Goal: Information Seeking & Learning: Learn about a topic

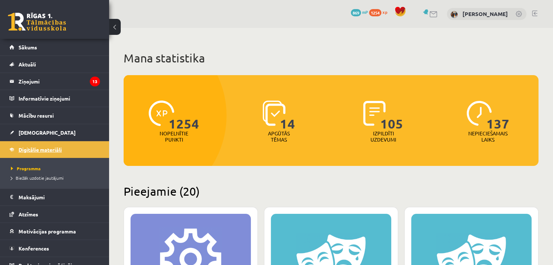
click at [27, 148] on span "Digitālie materiāli" at bounding box center [40, 149] width 43 height 7
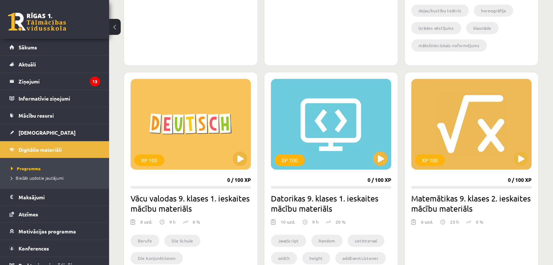
scroll to position [400, 0]
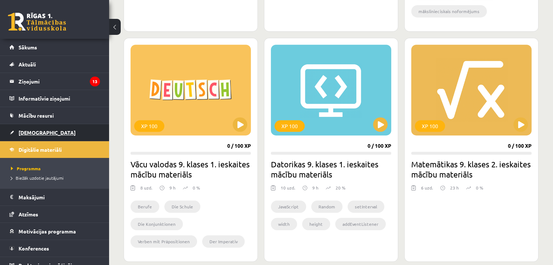
click at [35, 140] on link "[DEMOGRAPHIC_DATA]" at bounding box center [54, 132] width 91 height 17
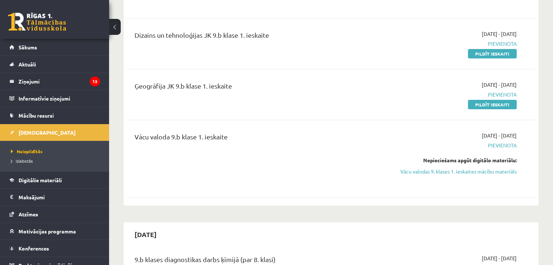
scroll to position [145, 0]
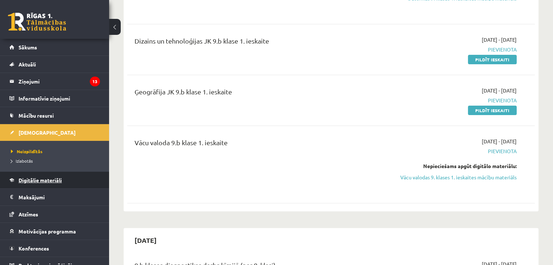
click at [60, 181] on span "Digitālie materiāli" at bounding box center [40, 180] width 43 height 7
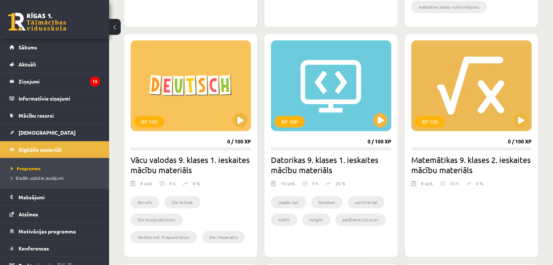
scroll to position [360, 0]
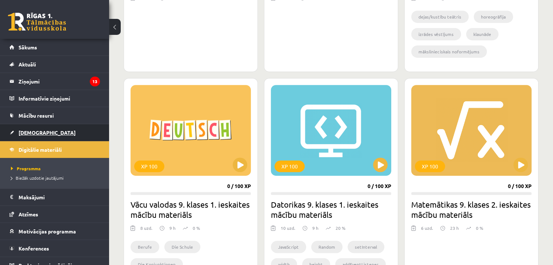
click at [20, 131] on span "[DEMOGRAPHIC_DATA]" at bounding box center [47, 132] width 57 height 7
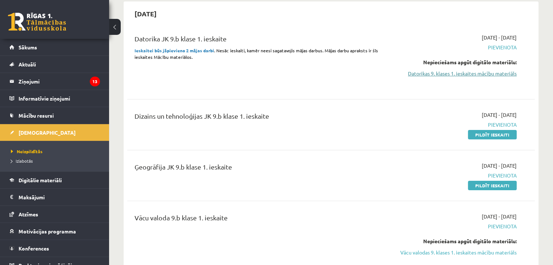
scroll to position [73, 0]
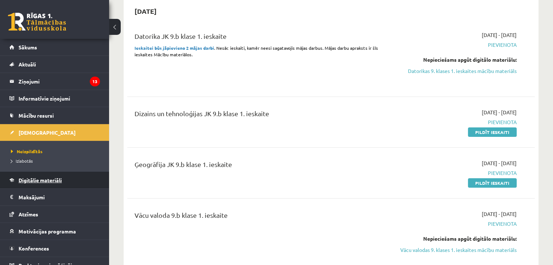
click at [49, 182] on span "Digitālie materiāli" at bounding box center [40, 180] width 43 height 7
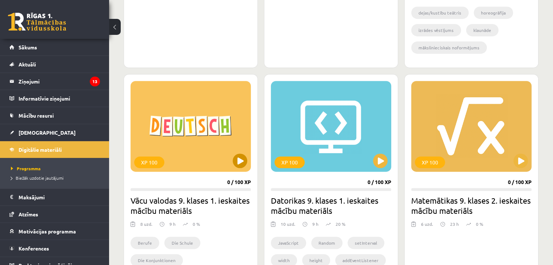
scroll to position [364, 0]
click at [243, 158] on button at bounding box center [240, 161] width 15 height 15
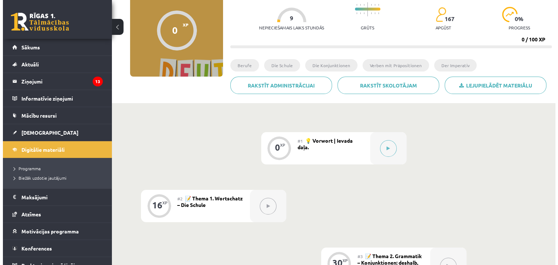
scroll to position [72, 0]
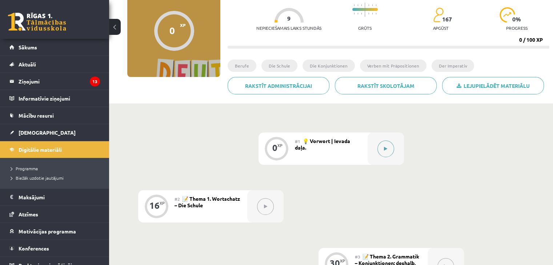
click at [385, 146] on button at bounding box center [385, 149] width 17 height 17
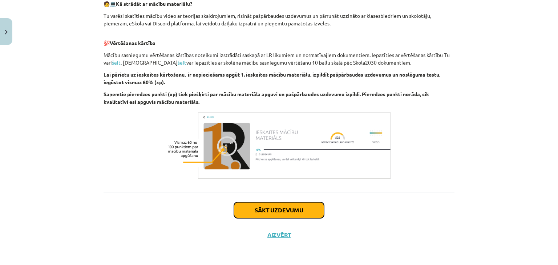
click at [281, 214] on button "Sākt uzdevumu" at bounding box center [279, 210] width 90 height 16
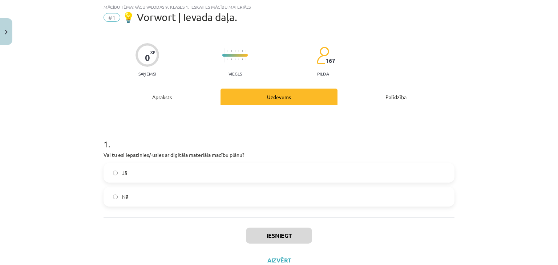
click at [214, 169] on label "Jā" at bounding box center [279, 173] width 350 height 18
click at [277, 230] on button "Iesniegt" at bounding box center [279, 236] width 66 height 16
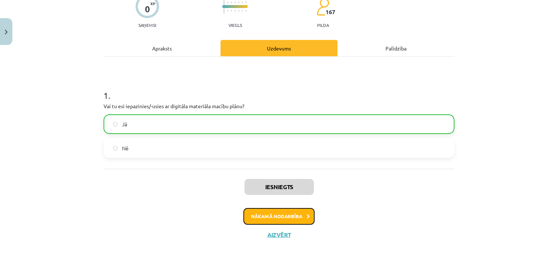
click at [282, 215] on button "Nākamā nodarbība" at bounding box center [279, 216] width 71 height 17
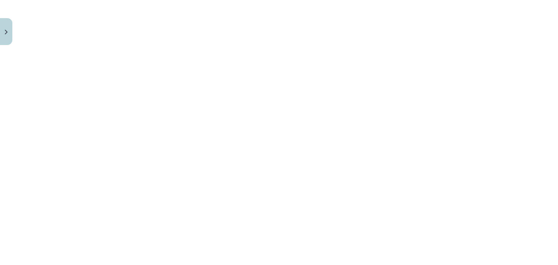
scroll to position [1070, 0]
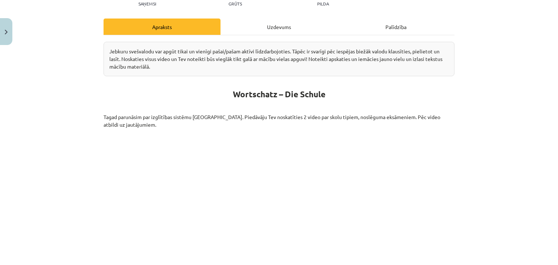
click at [284, 27] on div "Uzdevums" at bounding box center [279, 27] width 117 height 16
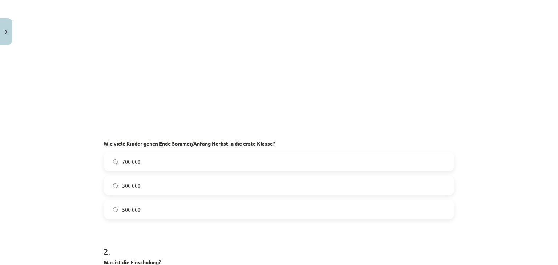
scroll to position [0, 0]
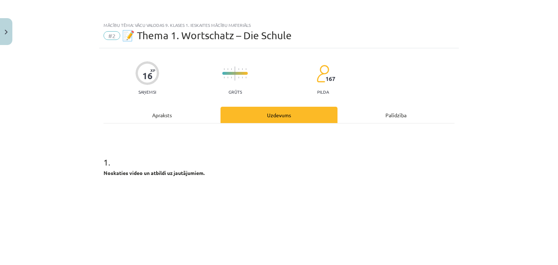
click at [193, 114] on div "Apraksts" at bounding box center [162, 115] width 117 height 16
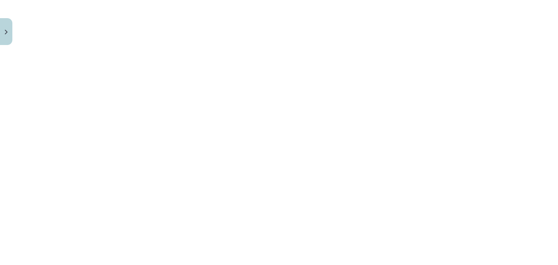
scroll to position [1070, 0]
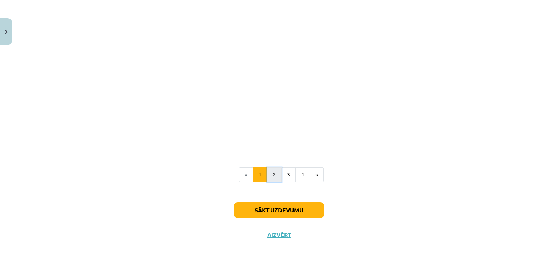
click at [273, 173] on button "2" at bounding box center [274, 175] width 15 height 15
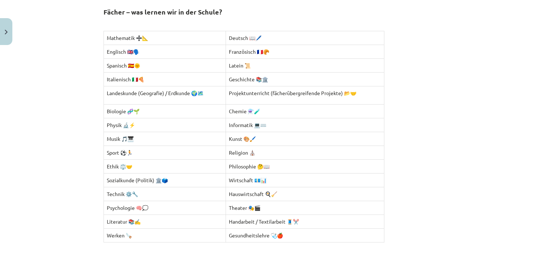
scroll to position [130, 0]
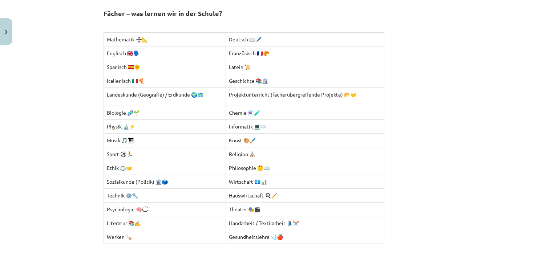
drag, startPoint x: 270, startPoint y: 169, endPoint x: 195, endPoint y: 23, distance: 164.4
click at [195, 23] on p at bounding box center [279, 24] width 351 height 8
drag, startPoint x: 99, startPoint y: 14, endPoint x: 239, endPoint y: 20, distance: 140.4
click at [239, 20] on div "16 XP Saņemsi Grūts 167 pilda Apraksts Uzdevums Palīdzība Fächer – was lernen w…" at bounding box center [279, 133] width 360 height 429
copy div "Fächer – was lernen wir in der Schule?"
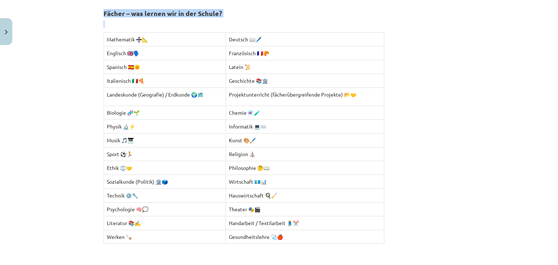
click at [213, 19] on div "Fächer – was lernen wir in der Schule? Mathematik ➗📐 Deutsch 📖🖊️ Englisch 🇬🇧🗣️ …" at bounding box center [279, 126] width 351 height 252
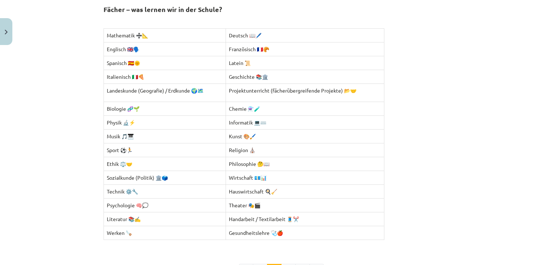
scroll to position [166, 0]
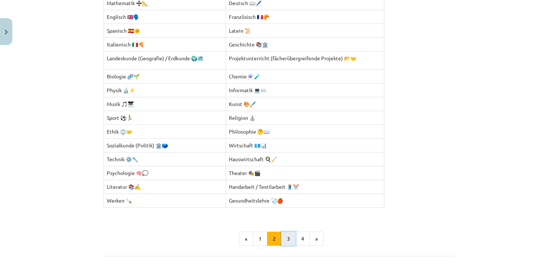
click at [285, 242] on button "3" at bounding box center [288, 239] width 15 height 15
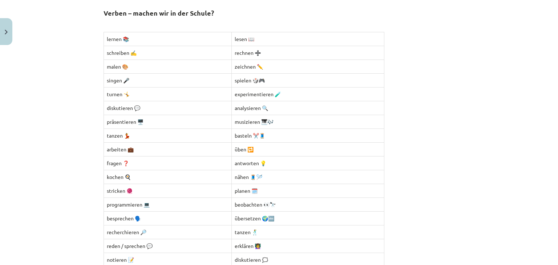
scroll to position [130, 0]
drag, startPoint x: 99, startPoint y: 13, endPoint x: 209, endPoint y: 21, distance: 110.5
click at [209, 21] on div "16 XP Saņemsi Grūts 167 pilda Apraksts Uzdevums Palīdzība Verben – machen wir i…" at bounding box center [279, 148] width 360 height 459
copy div "Verben – machen wir in der Schule?"
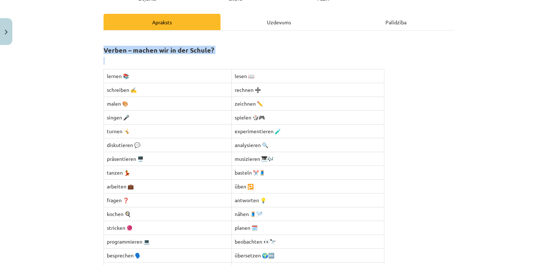
scroll to position [258, 0]
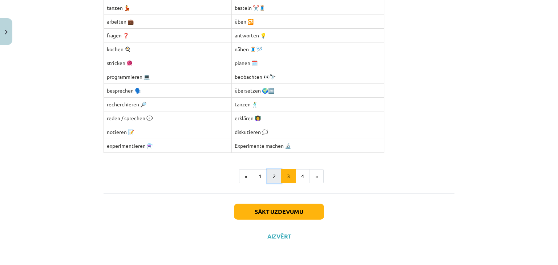
click at [268, 181] on button "2" at bounding box center [274, 176] width 15 height 15
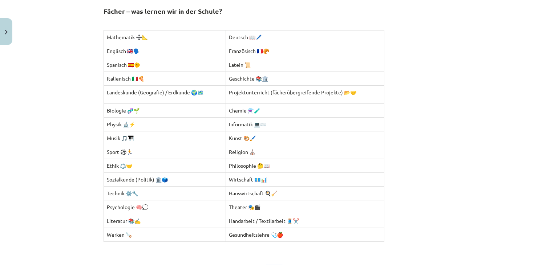
scroll to position [130, 0]
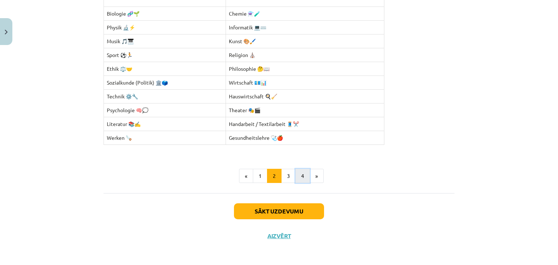
click at [301, 180] on button "4" at bounding box center [303, 176] width 15 height 15
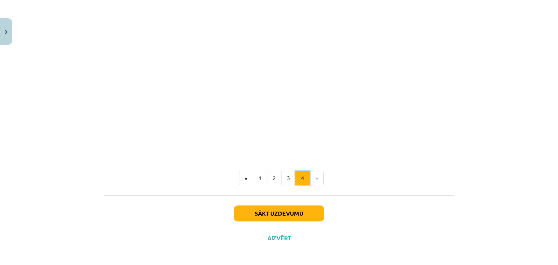
scroll to position [835, 0]
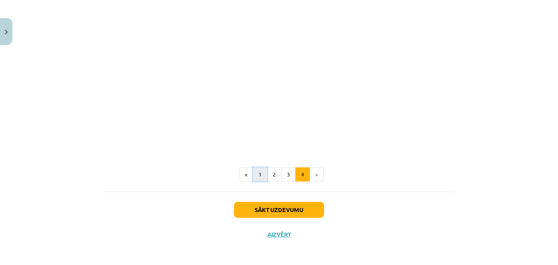
click at [260, 169] on button "1" at bounding box center [260, 175] width 15 height 15
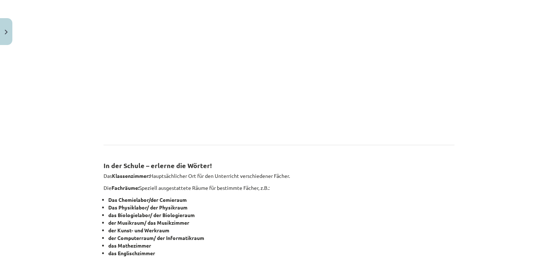
scroll to position [384, 0]
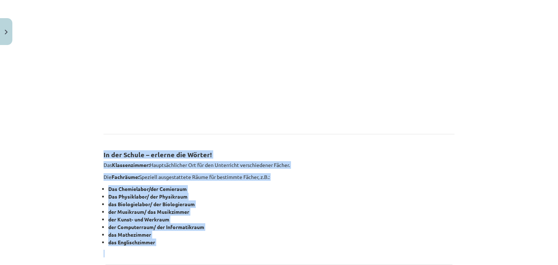
drag, startPoint x: 96, startPoint y: 154, endPoint x: 159, endPoint y: 241, distance: 107.5
click at [159, 245] on div "Mācību tēma: Vācu valodas 9. klases 1. ieskaites mācību materiāls #2 📝 Thema 1.…" at bounding box center [279, 132] width 558 height 265
copy div "In der Schule – erlerne die Wörter! Das Klassenzimmer: Hauptsächlicher Ort für …"
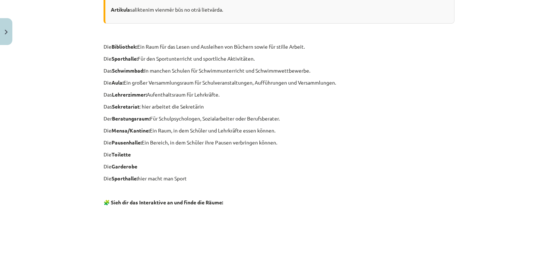
scroll to position [675, 0]
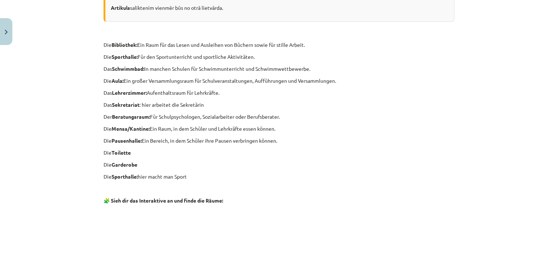
drag, startPoint x: 97, startPoint y: 44, endPoint x: 202, endPoint y: 178, distance: 169.6
click at [202, 178] on div "16 XP Saņemsi Grūts 167 pilda Apraksts Uzdevums Palīdzība Jebkuru svešvalodu va…" at bounding box center [279, 7] width 360 height 1269
copy div "Die Bibliothek: Ein Raum für das Lesen und Ausleihen von Büchern sowie für stil…"
click at [227, 178] on p "Die Sporthalle: hier macht man Sport" at bounding box center [279, 177] width 351 height 8
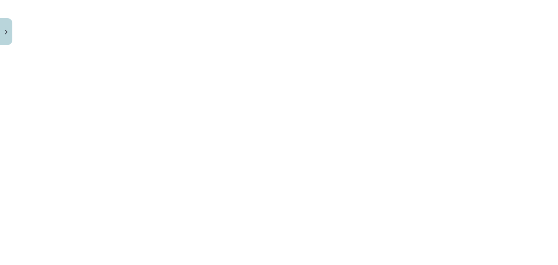
scroll to position [1070, 0]
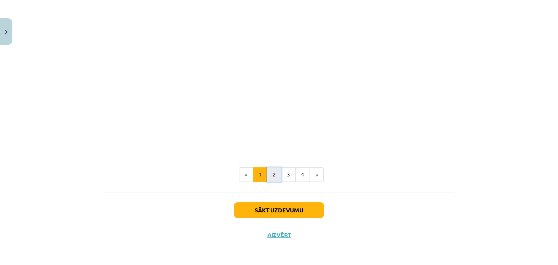
click at [275, 175] on button "2" at bounding box center [274, 175] width 15 height 15
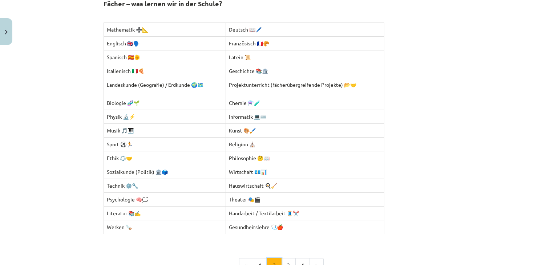
scroll to position [130, 0]
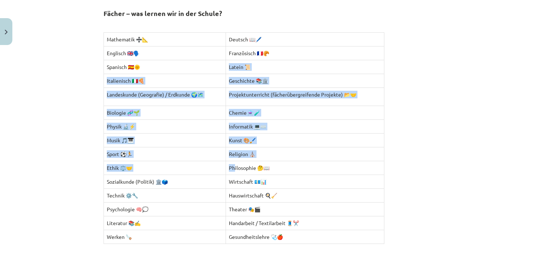
drag, startPoint x: 226, startPoint y: 67, endPoint x: 230, endPoint y: 165, distance: 97.8
click at [231, 167] on tbody "Mathematik ➗📐 Deutsch 📖🖊️ Englisch 🇬🇧🗣️ Französisch 🇫🇷🥐 Spanisch 🇪🇸🌞 Latein 📜 I…" at bounding box center [244, 138] width 281 height 212
click at [226, 76] on td "Geschichte 📚🏛️" at bounding box center [305, 81] width 158 height 14
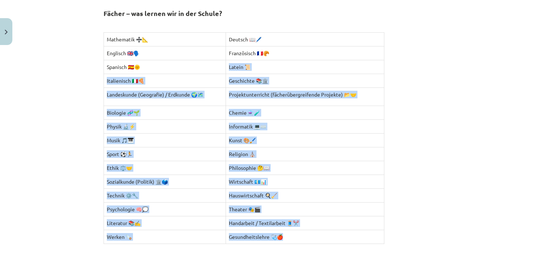
drag, startPoint x: 227, startPoint y: 65, endPoint x: 288, endPoint y: 241, distance: 185.7
click at [289, 240] on tbody "Mathematik ➗📐 Deutsch 📖🖊️ Englisch 🇬🇧🗣️ Französisch 🇫🇷🥐 Spanisch 🇪🇸🌞 Latein 📜 I…" at bounding box center [244, 138] width 281 height 212
click at [289, 241] on td "Gesundheitslehre 🩺🍎" at bounding box center [305, 237] width 158 height 14
drag, startPoint x: 289, startPoint y: 241, endPoint x: 288, endPoint y: 245, distance: 4.1
click at [289, 241] on td "Gesundheitslehre 🩺🍎" at bounding box center [305, 237] width 158 height 14
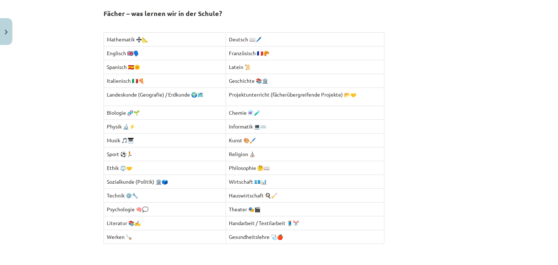
drag, startPoint x: 288, startPoint y: 246, endPoint x: 277, endPoint y: 221, distance: 26.7
click at [287, 246] on p at bounding box center [279, 248] width 351 height 8
drag, startPoint x: 227, startPoint y: 68, endPoint x: 248, endPoint y: 68, distance: 21.4
click at [248, 68] on td "Latein 📜" at bounding box center [305, 67] width 158 height 14
copy td "Latein 📜"
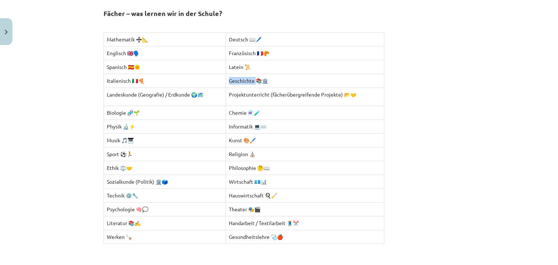
drag, startPoint x: 226, startPoint y: 78, endPoint x: 253, endPoint y: 76, distance: 27.4
click at [253, 76] on td "Geschichte 📚🏛️" at bounding box center [305, 81] width 158 height 14
copy td "Geschichte"
drag, startPoint x: 226, startPoint y: 94, endPoint x: 270, endPoint y: 96, distance: 44.4
click at [273, 95] on td "Projektunterricht (fächerübergreifende Projekte) 📂🤝" at bounding box center [305, 97] width 158 height 18
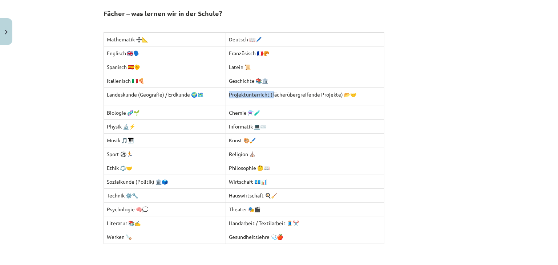
click at [268, 96] on p "Projektunterricht (fächerübergreifende Projekte) 📂🤝" at bounding box center [305, 95] width 152 height 8
drag, startPoint x: 267, startPoint y: 95, endPoint x: 226, endPoint y: 96, distance: 41.4
click at [226, 96] on td "Projektunterricht (fächerübergreifende Projekte) 📂🤝" at bounding box center [305, 97] width 158 height 18
copy p "Projektunterricht"
drag, startPoint x: 227, startPoint y: 170, endPoint x: 258, endPoint y: 169, distance: 30.9
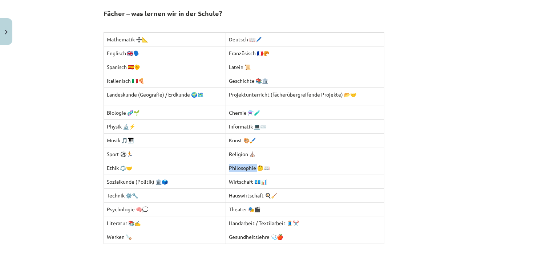
click at [258, 169] on td "Philosophie 🤔📖" at bounding box center [305, 168] width 158 height 14
copy td "Philosophie"
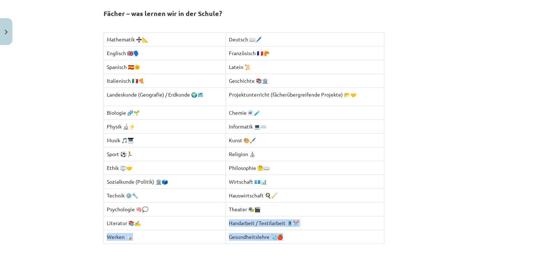
drag, startPoint x: 228, startPoint y: 221, endPoint x: 280, endPoint y: 238, distance: 54.8
click at [280, 238] on tbody "Mathematik ➗📐 Deutsch 📖🖊️ Englisch 🇬🇧🗣️ Französisch 🇫🇷🥐 Spanisch 🇪🇸🌞 Latein 📜 I…" at bounding box center [244, 138] width 281 height 212
copy tbody "Handarbeit / Textilarbeit 🧵✂️ Werken 🪚 Gesundheitslehre 🩺🍎"
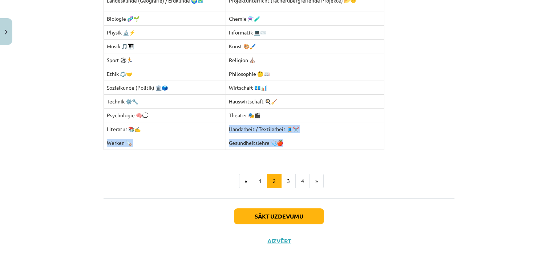
scroll to position [229, 0]
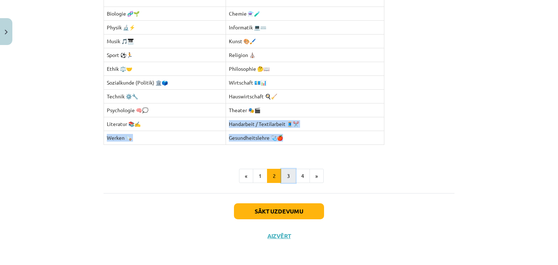
click at [282, 181] on button "3" at bounding box center [288, 176] width 15 height 15
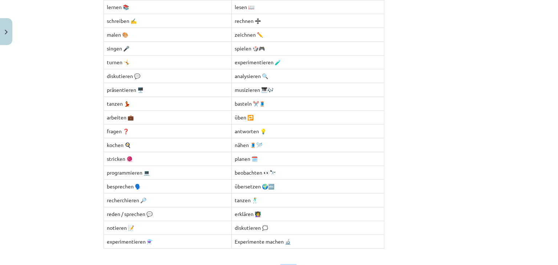
scroll to position [130, 0]
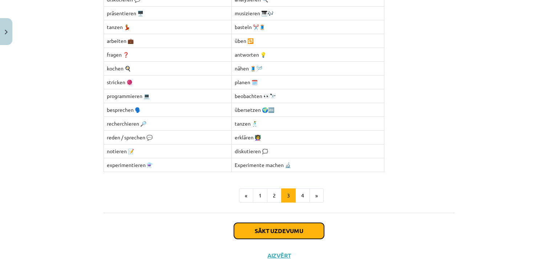
click at [286, 223] on button "Sākt uzdevumu" at bounding box center [279, 231] width 90 height 16
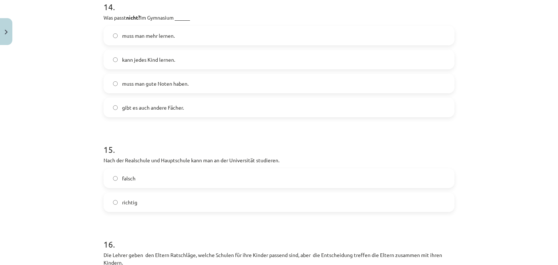
scroll to position [2346, 0]
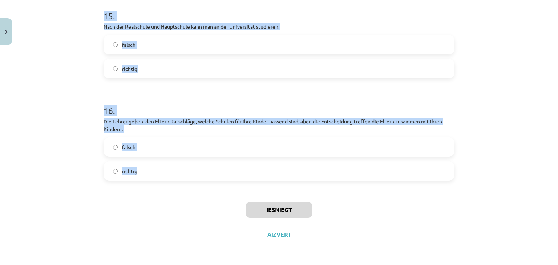
drag, startPoint x: 100, startPoint y: 158, endPoint x: 154, endPoint y: 164, distance: 54.1
copy form "Wie viele Kinder gehen Ende Sommer/Anfang Herbst in die erste Klasse? 700 000 3…"
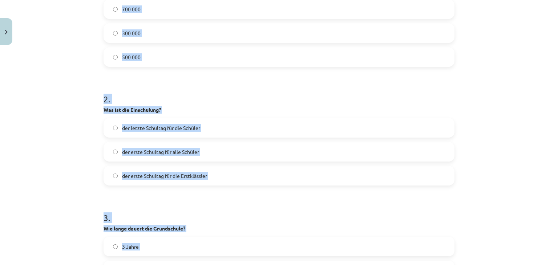
scroll to position [237, 0]
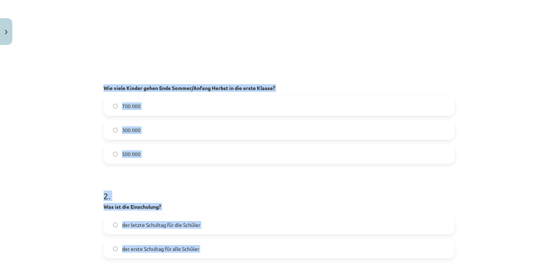
click at [189, 148] on label "500 000" at bounding box center [279, 154] width 350 height 18
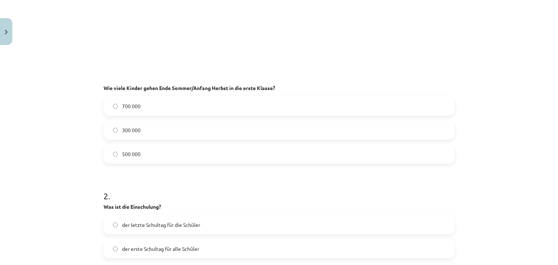
click at [177, 108] on label "700 000" at bounding box center [279, 106] width 350 height 18
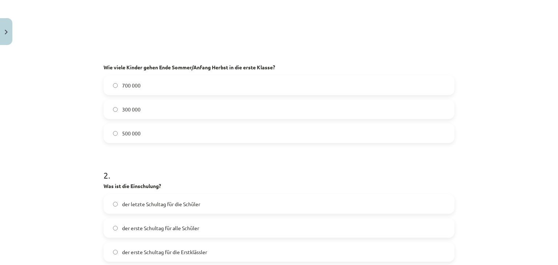
scroll to position [346, 0]
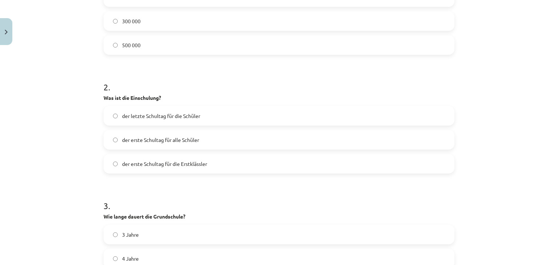
click at [201, 170] on label "der erste Schultag für die Erstklässler" at bounding box center [279, 164] width 350 height 18
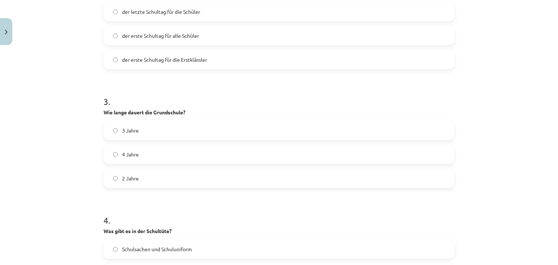
scroll to position [455, 0]
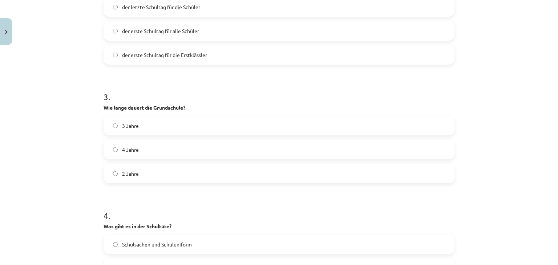
click at [141, 150] on label "4 Jahre" at bounding box center [279, 150] width 350 height 18
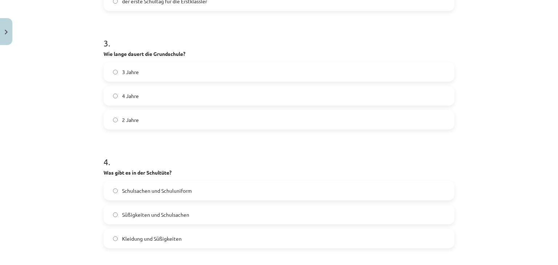
scroll to position [528, 0]
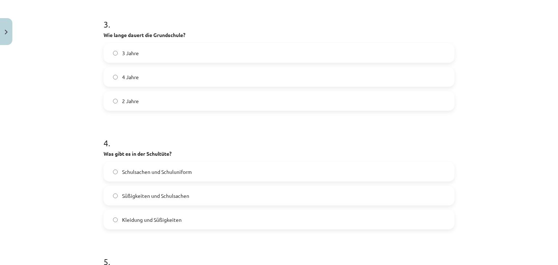
click at [152, 200] on label "Süßigkeiten und Schulsachen" at bounding box center [279, 196] width 350 height 18
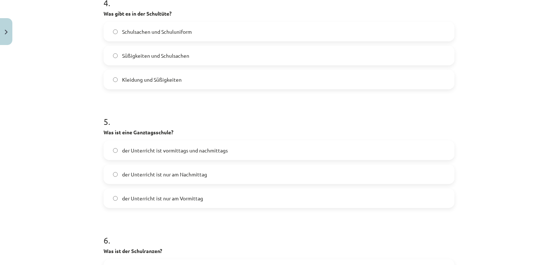
scroll to position [674, 0]
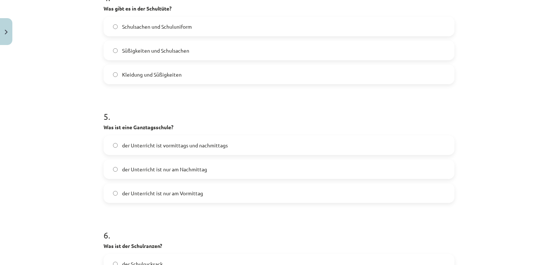
click at [214, 166] on label "der Unterricht ist nur am Nachmittag" at bounding box center [279, 169] width 350 height 18
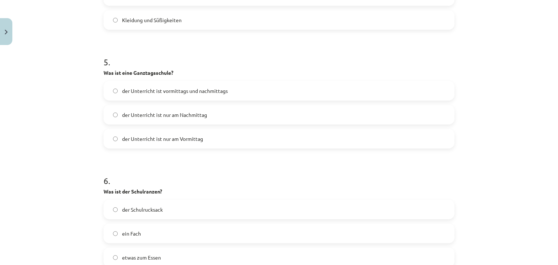
scroll to position [746, 0]
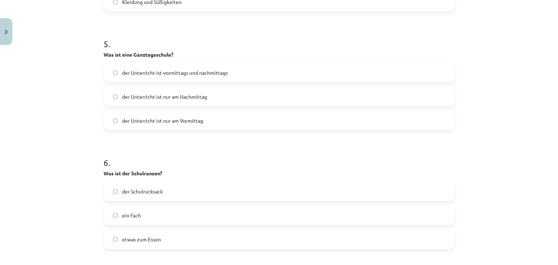
click at [158, 181] on div "6 . Was ist der Schulranzen? der Schulrucksack ein Fach etwas zum Essen" at bounding box center [279, 197] width 351 height 104
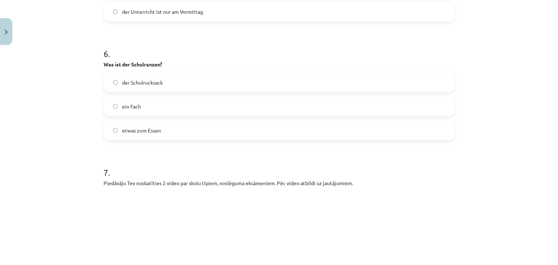
click at [144, 86] on label "der Schulrucksack" at bounding box center [279, 82] width 350 height 18
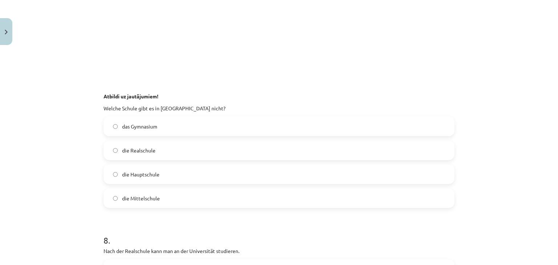
scroll to position [1255, 0]
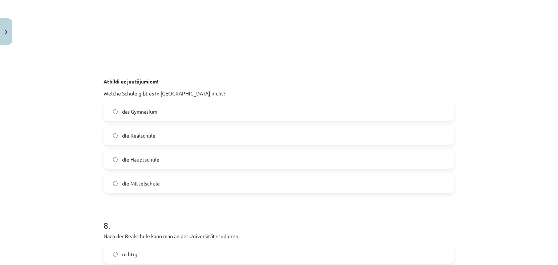
click at [159, 191] on label "die Mittelschule" at bounding box center [279, 183] width 350 height 18
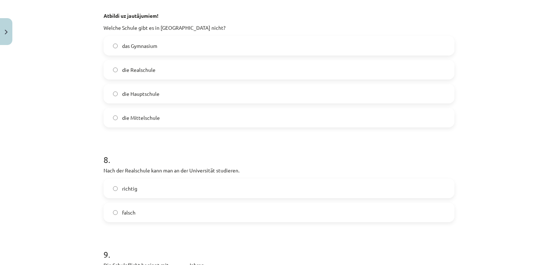
scroll to position [1328, 0]
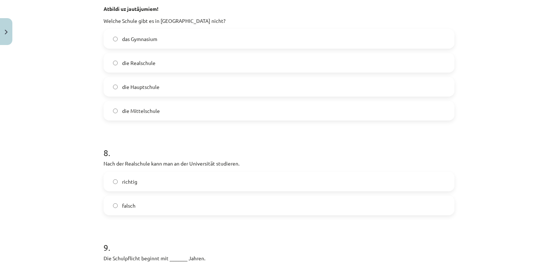
click at [164, 214] on label "falsch" at bounding box center [279, 206] width 350 height 18
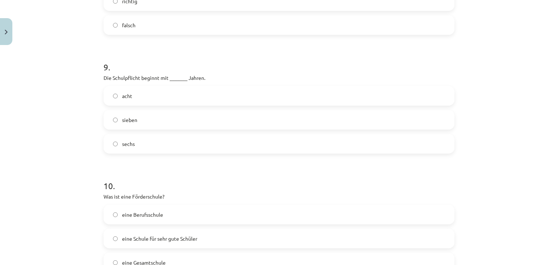
scroll to position [1510, 0]
click at [142, 142] on label "sechs" at bounding box center [279, 143] width 350 height 18
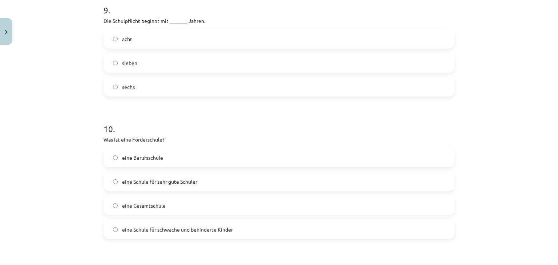
scroll to position [1582, 0]
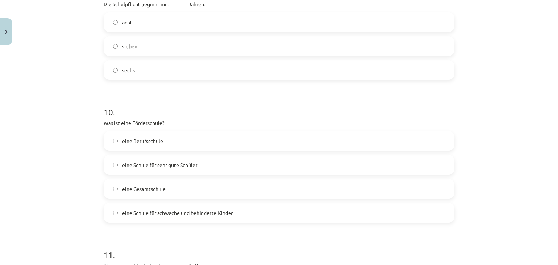
click at [198, 210] on span "eine Schule für schwache und behinderte Kinder" at bounding box center [177, 213] width 111 height 8
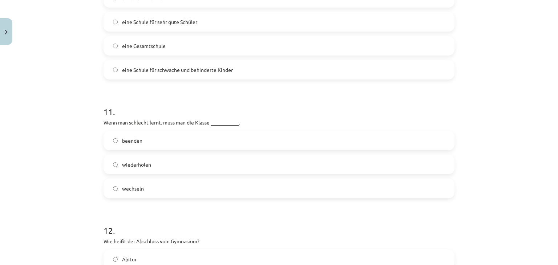
scroll to position [1728, 0]
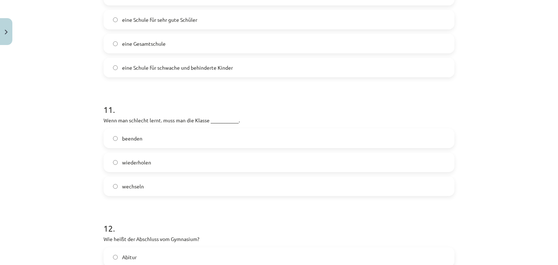
click at [154, 162] on label "wiederholen" at bounding box center [279, 162] width 350 height 18
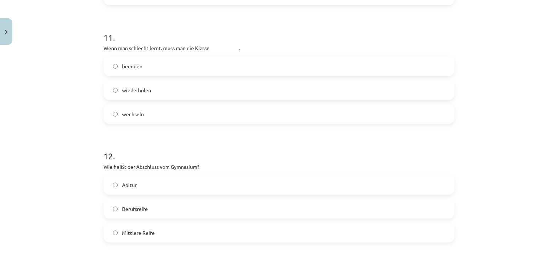
scroll to position [1800, 0]
click at [148, 188] on label "Abitur" at bounding box center [279, 185] width 350 height 18
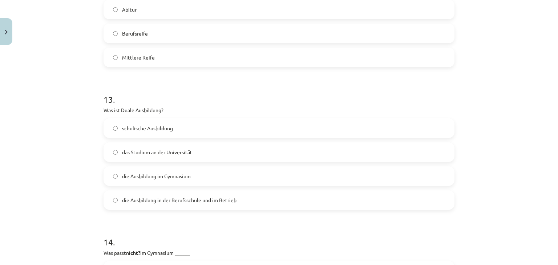
scroll to position [1982, 0]
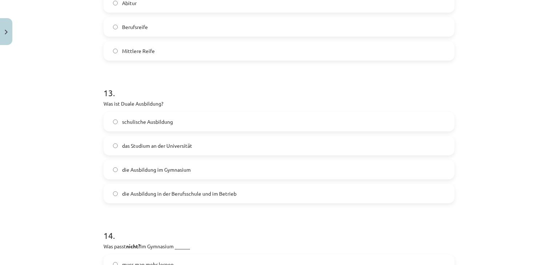
click at [195, 194] on span "die Ausbildung in der Berufsschule und im Betrieb" at bounding box center [179, 194] width 115 height 8
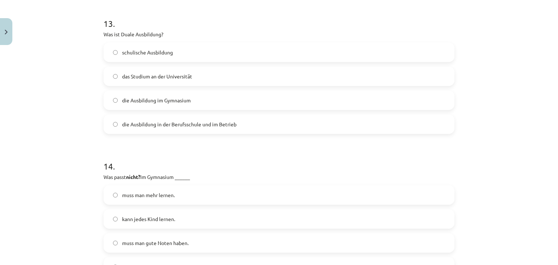
scroll to position [2091, 0]
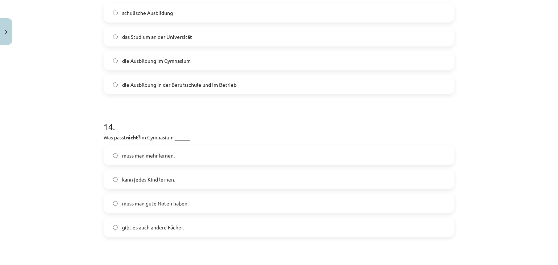
click at [165, 178] on span "kann jedes Kind lernen." at bounding box center [148, 180] width 53 height 8
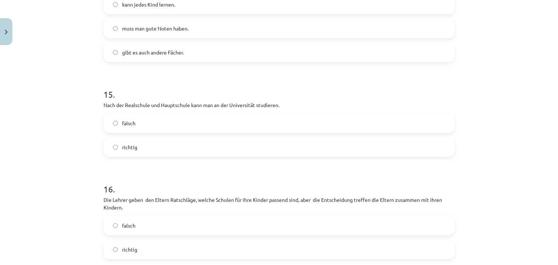
scroll to position [2273, 0]
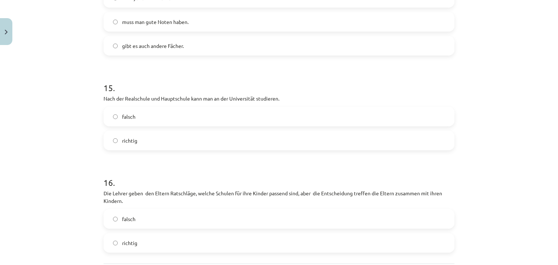
click at [144, 125] on label "falsch" at bounding box center [279, 117] width 350 height 18
click at [170, 240] on label "richtig" at bounding box center [279, 243] width 350 height 18
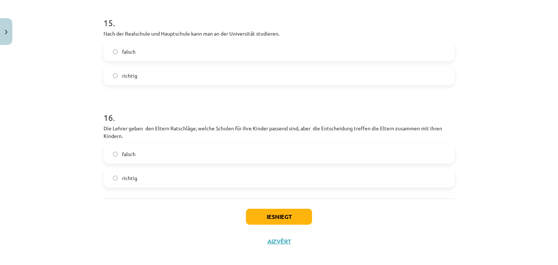
scroll to position [2346, 0]
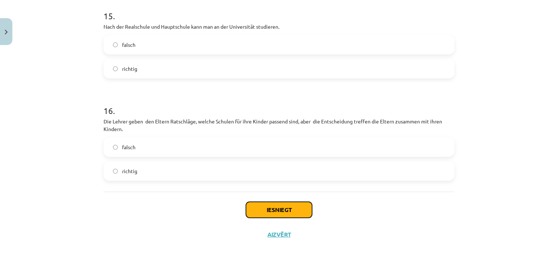
click at [268, 212] on button "Iesniegt" at bounding box center [279, 210] width 66 height 16
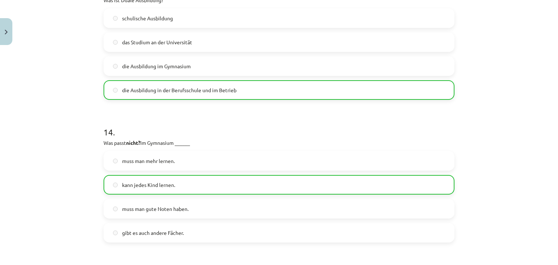
scroll to position [2369, 0]
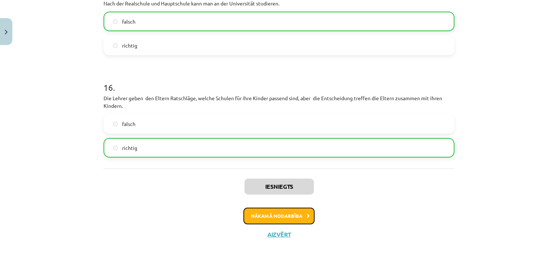
click at [286, 216] on button "Nākamā nodarbība" at bounding box center [279, 216] width 71 height 17
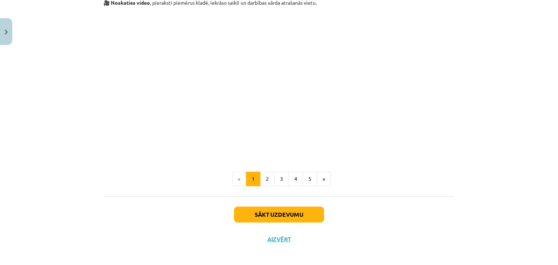
scroll to position [686, 0]
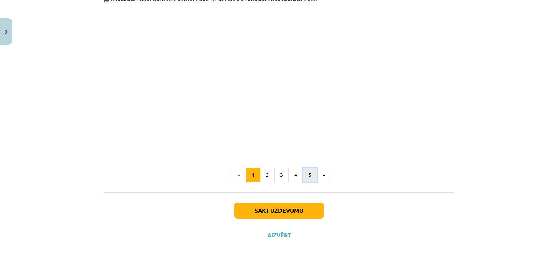
click at [310, 178] on button "5" at bounding box center [310, 175] width 15 height 15
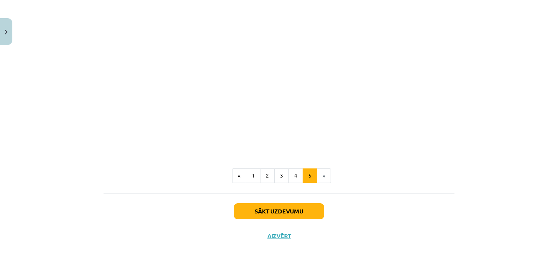
scroll to position [248, 0]
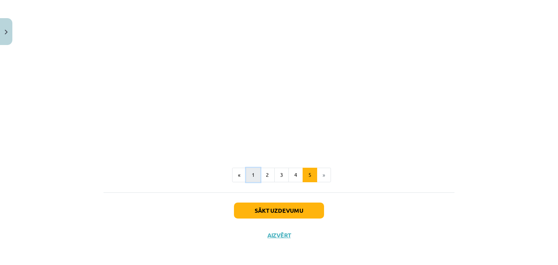
click at [255, 179] on button "1" at bounding box center [253, 175] width 15 height 15
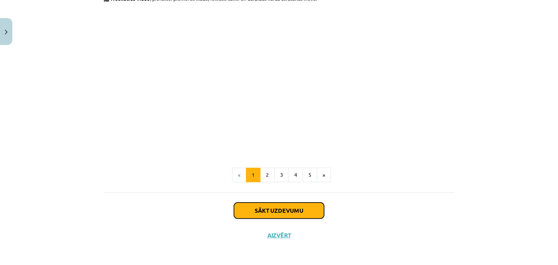
click at [280, 214] on button "Sākt uzdevumu" at bounding box center [279, 211] width 90 height 16
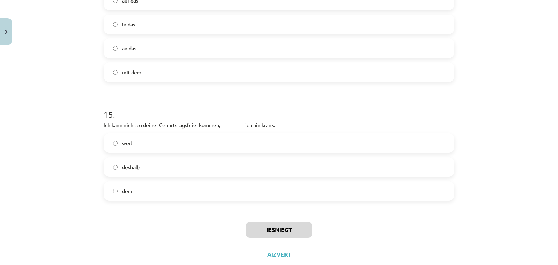
scroll to position [2056, 0]
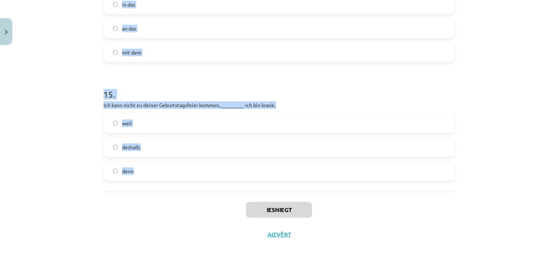
drag, startPoint x: 97, startPoint y: 149, endPoint x: 132, endPoint y: 176, distance: 44.1
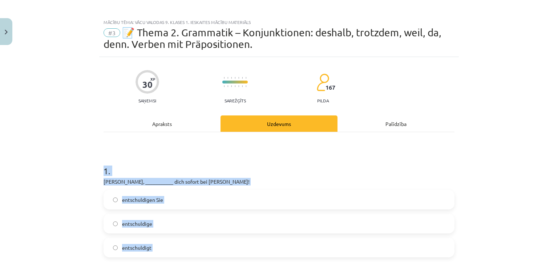
scroll to position [0, 0]
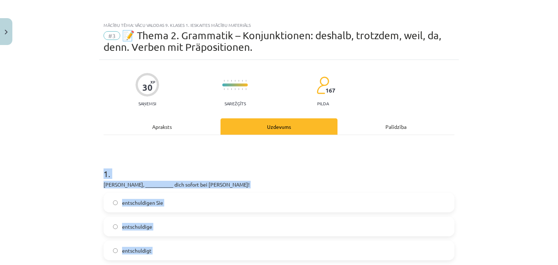
click at [166, 161] on h1 "1 ." at bounding box center [279, 167] width 351 height 23
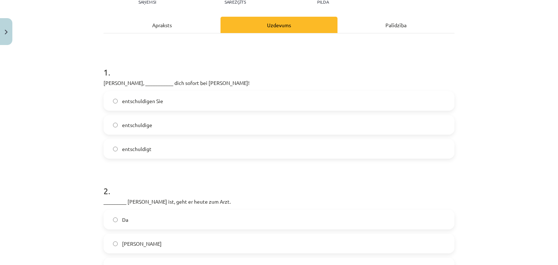
scroll to position [109, 0]
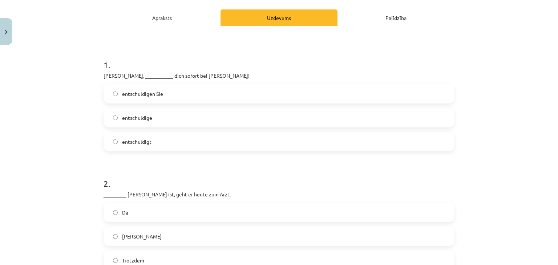
click at [166, 119] on label "entschuldige" at bounding box center [279, 118] width 350 height 18
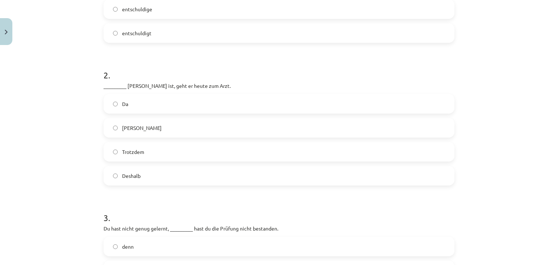
scroll to position [218, 0]
click at [150, 127] on label "Weil" at bounding box center [279, 128] width 350 height 18
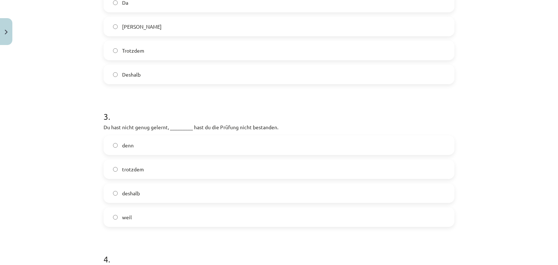
scroll to position [327, 0]
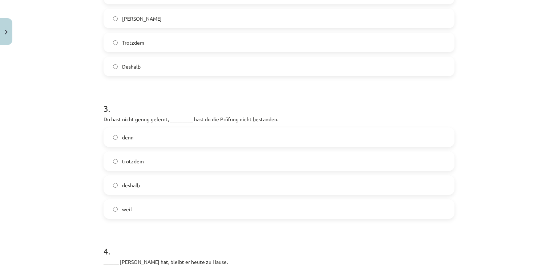
click at [152, 181] on label "deshalb" at bounding box center [279, 185] width 350 height 18
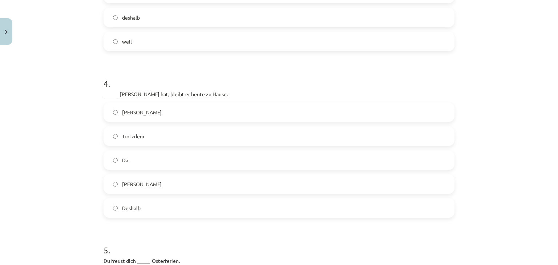
scroll to position [509, 0]
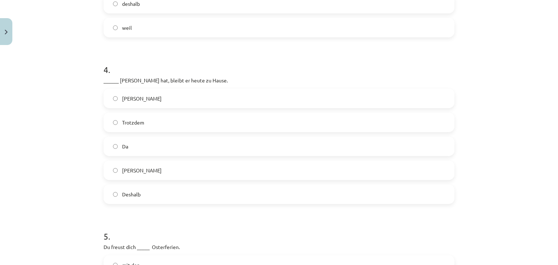
click at [145, 172] on label "Weil" at bounding box center [279, 170] width 350 height 18
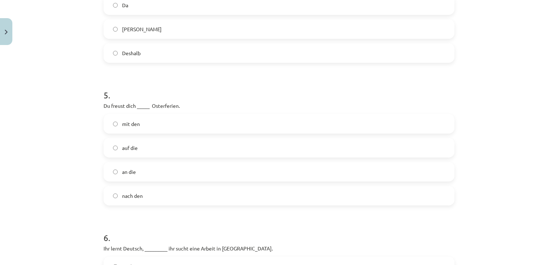
scroll to position [654, 0]
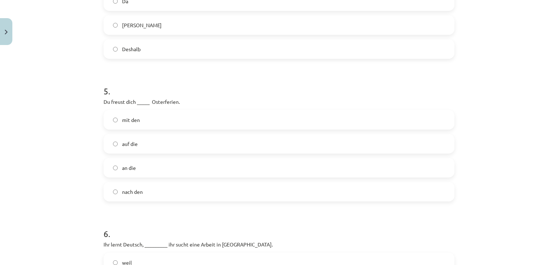
click at [144, 146] on label "auf die" at bounding box center [279, 144] width 350 height 18
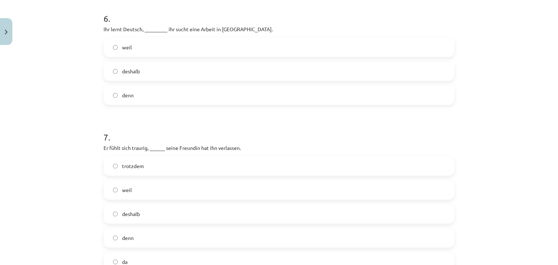
scroll to position [872, 0]
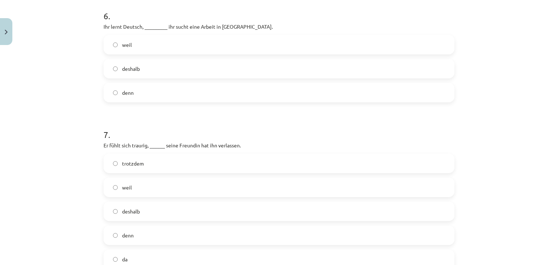
click at [157, 48] on label "weil" at bounding box center [279, 45] width 350 height 18
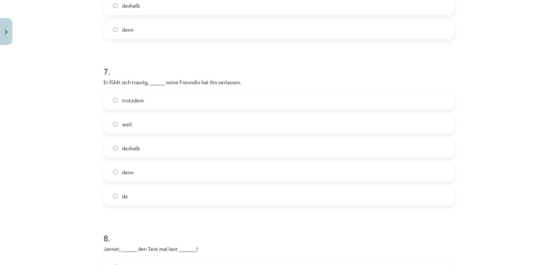
scroll to position [945, 0]
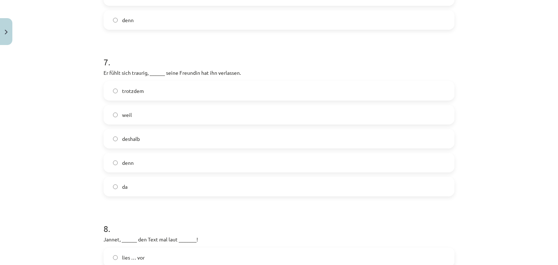
click at [147, 162] on label "denn" at bounding box center [279, 163] width 350 height 18
click at [143, 122] on label "weil" at bounding box center [279, 115] width 350 height 18
click at [144, 163] on label "denn" at bounding box center [279, 163] width 350 height 18
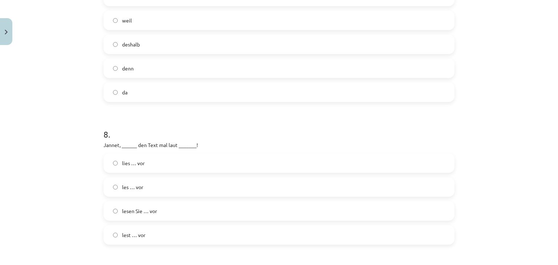
scroll to position [1127, 0]
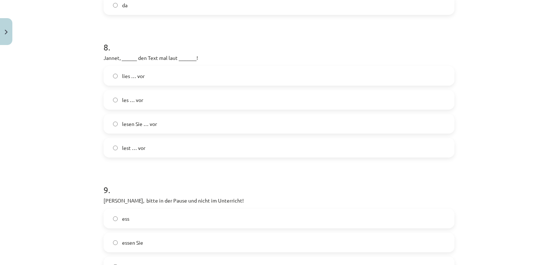
click at [165, 77] on label "lies … vor" at bounding box center [279, 76] width 350 height 18
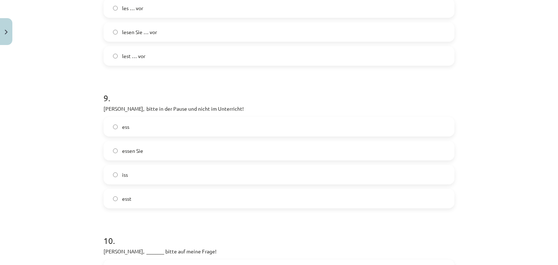
scroll to position [1236, 0]
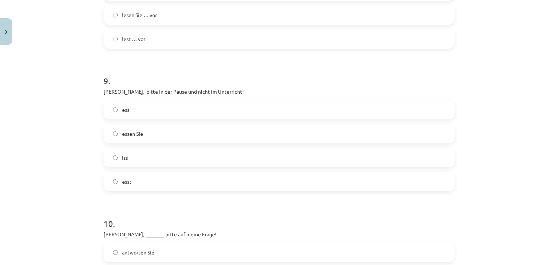
click at [144, 157] on label "iss" at bounding box center [279, 158] width 350 height 18
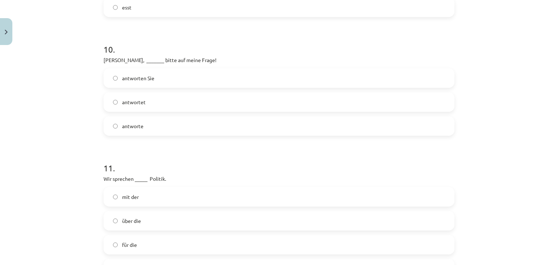
scroll to position [1418, 0]
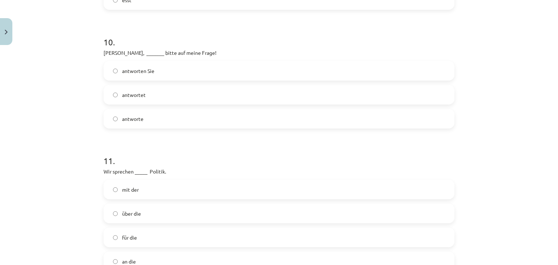
click at [151, 91] on label "antwortet" at bounding box center [279, 95] width 350 height 18
click at [152, 122] on label "antworte" at bounding box center [279, 119] width 350 height 18
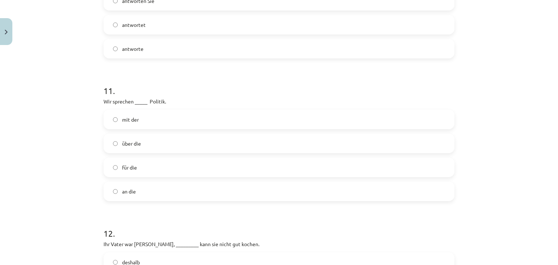
scroll to position [1490, 0]
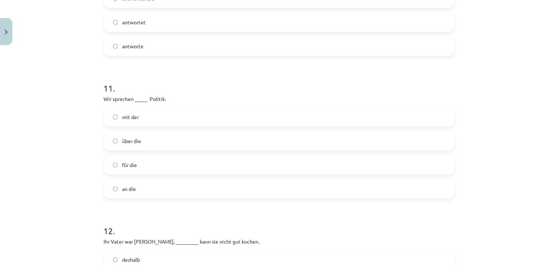
click at [137, 141] on span "über die" at bounding box center [131, 141] width 19 height 8
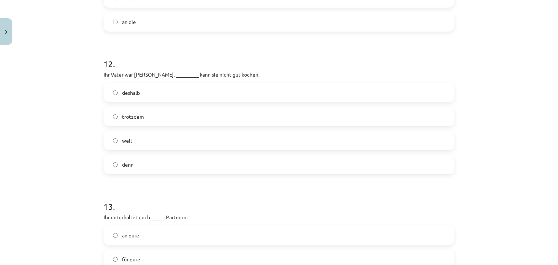
scroll to position [1672, 0]
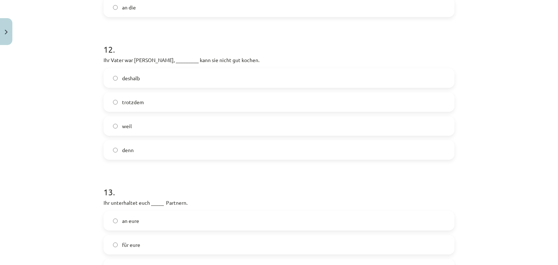
click at [157, 97] on label "trotzdem" at bounding box center [279, 102] width 350 height 18
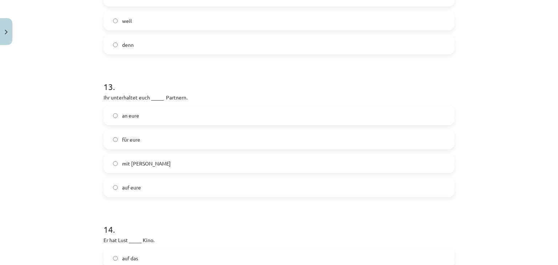
scroll to position [1781, 0]
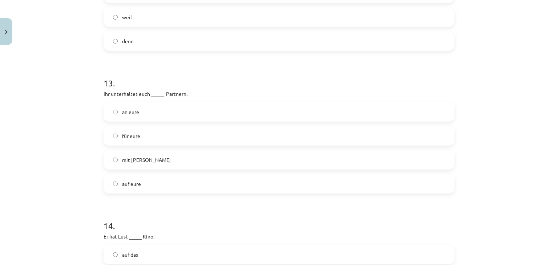
click at [150, 163] on label "mit euren" at bounding box center [279, 160] width 350 height 18
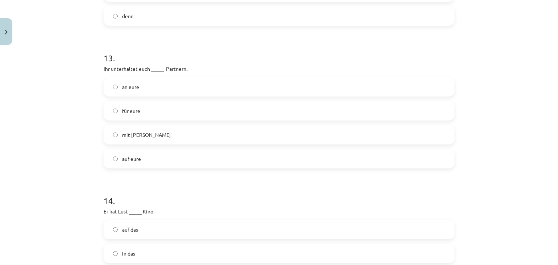
scroll to position [1890, 0]
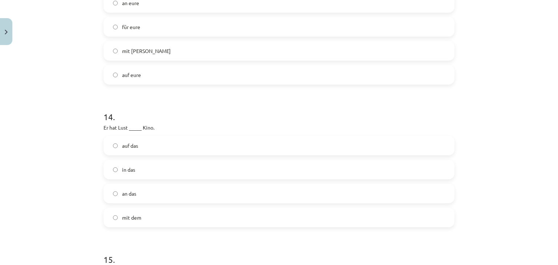
click at [127, 149] on label "auf das" at bounding box center [279, 146] width 350 height 18
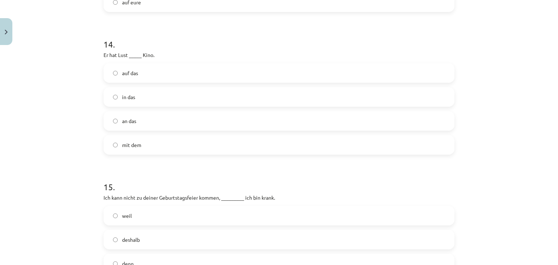
scroll to position [1999, 0]
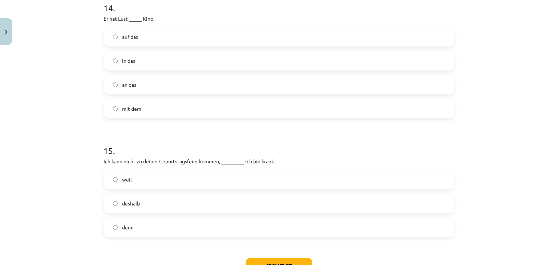
click at [145, 227] on label "denn" at bounding box center [279, 227] width 350 height 18
click at [260, 262] on button "Iesniegt" at bounding box center [279, 266] width 66 height 16
